Goal: Task Accomplishment & Management: Manage account settings

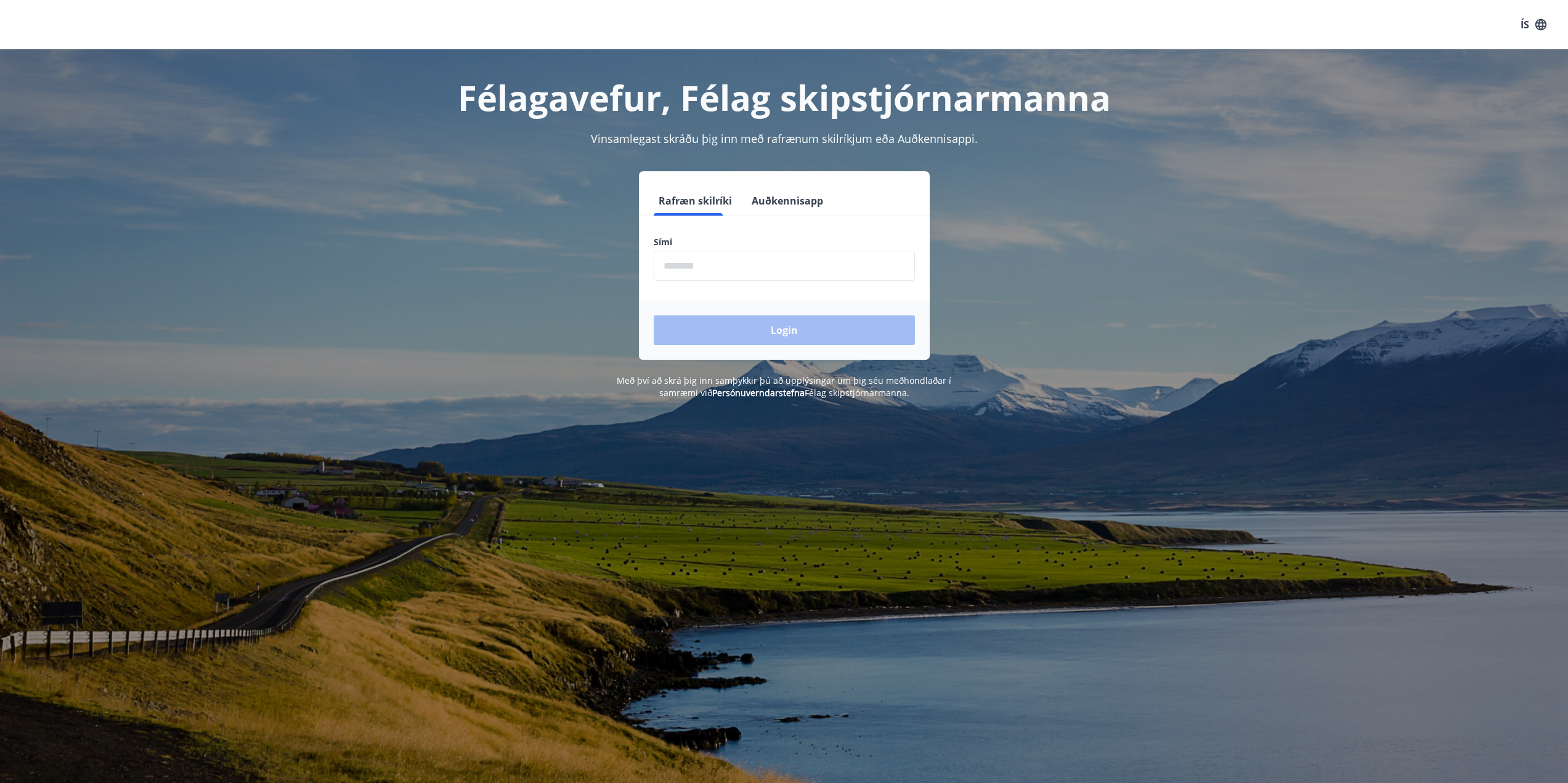
click at [720, 258] on input "phone" at bounding box center [784, 266] width 261 height 30
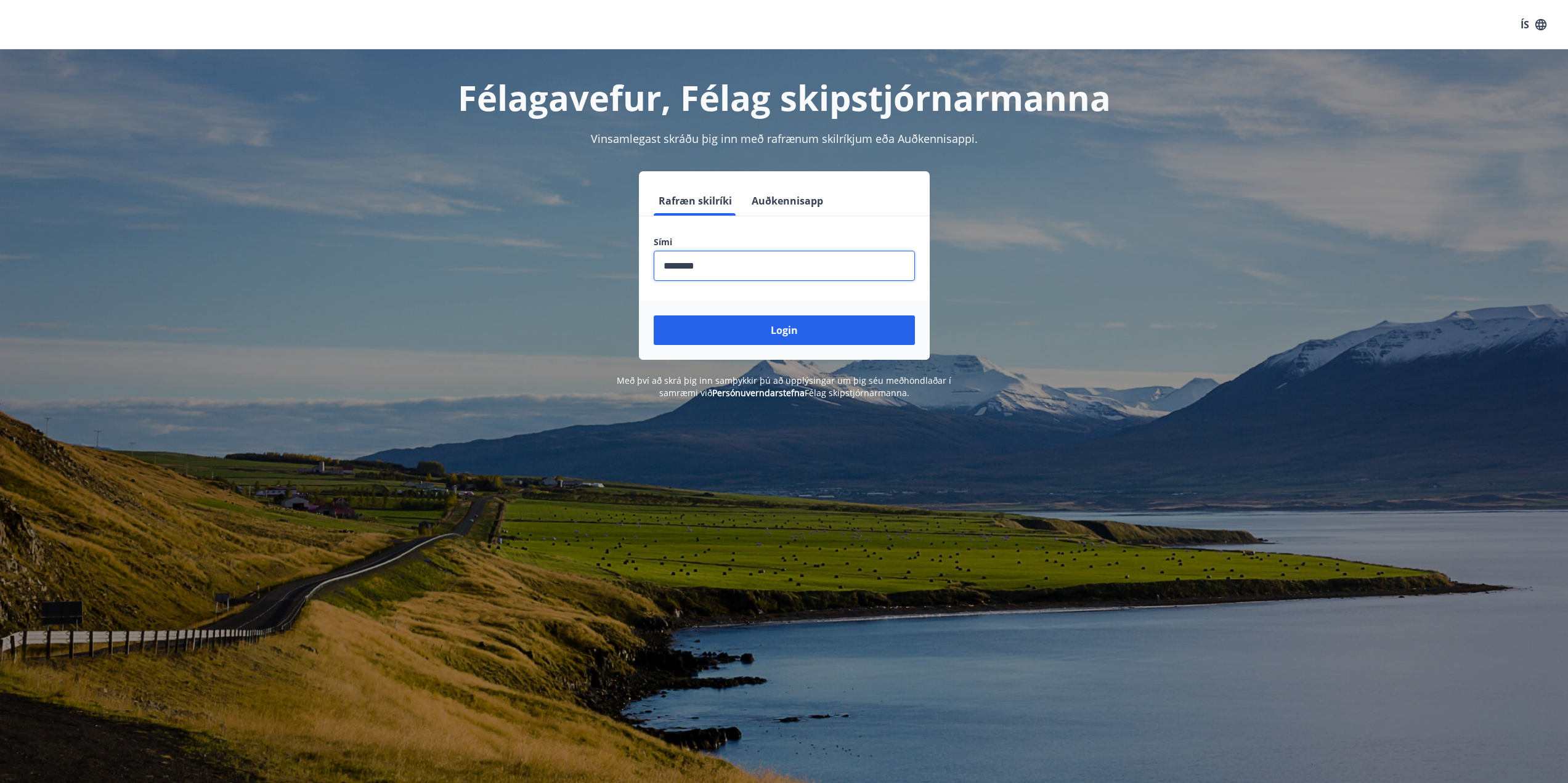
type input "********"
click at [653, 315] on button "Login" at bounding box center [784, 330] width 261 height 30
